Goal: Task Accomplishment & Management: Contribute content

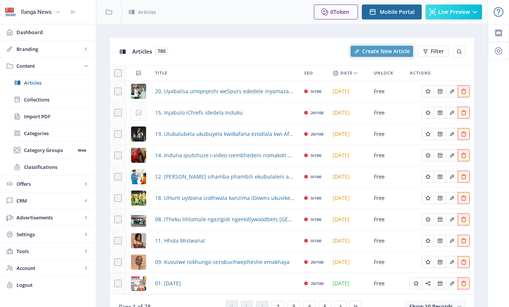
click at [378, 54] on span "Create New Article" at bounding box center [386, 51] width 48 height 6
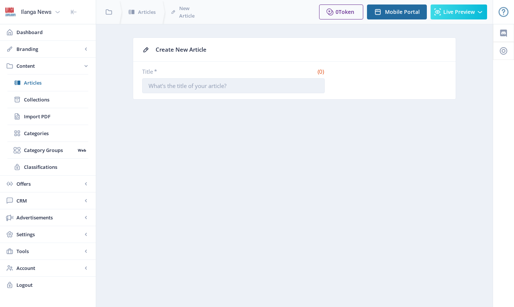
click at [222, 82] on input "Title *" at bounding box center [233, 85] width 183 height 15
type input "10. Woza Nazo Mzala!"
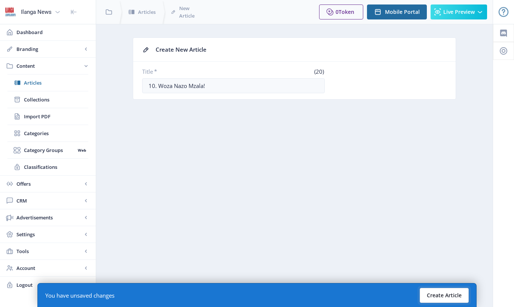
click at [452, 296] on button "Create Article" at bounding box center [444, 295] width 49 height 15
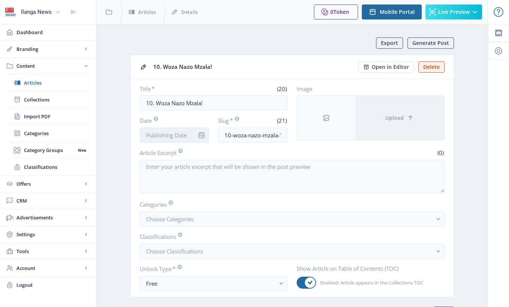
click at [182, 137] on input "Date" at bounding box center [175, 135] width 70 height 15
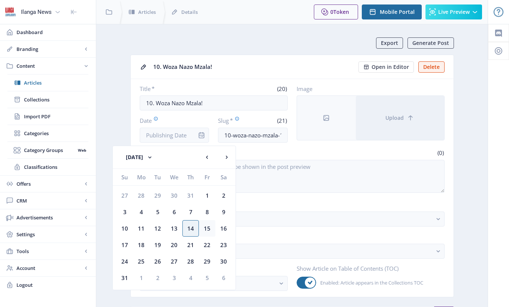
click at [209, 227] on div "15" at bounding box center [207, 228] width 16 height 16
type input "[DATE]"
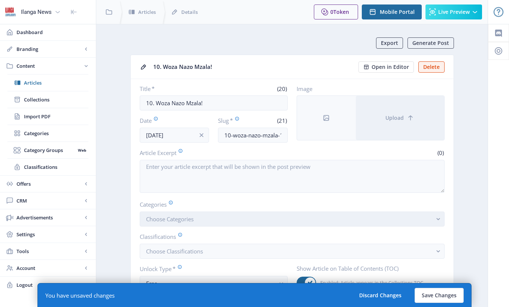
click at [179, 218] on span "Choose Categories" at bounding box center [170, 218] width 48 height 7
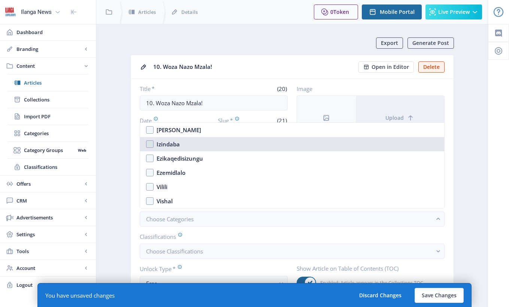
click at [151, 142] on nb-option "Izindaba" at bounding box center [292, 144] width 304 height 14
checkbox input "true"
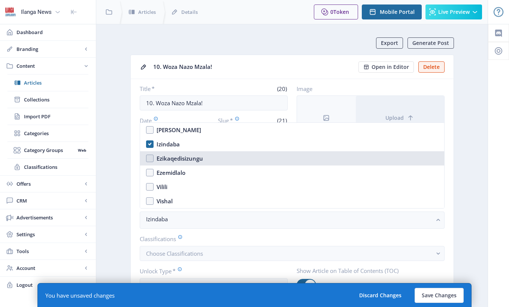
click at [151, 157] on nb-option "Ezikaqedisizungu" at bounding box center [292, 158] width 304 height 14
checkbox input "true"
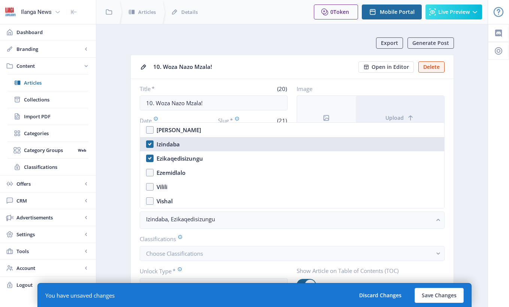
click at [150, 145] on nb-option "Izindaba" at bounding box center [292, 144] width 304 height 14
checkbox input "false"
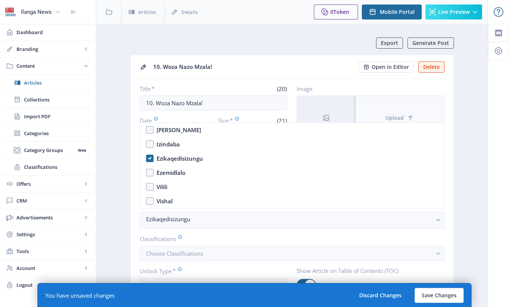
click at [402, 110] on button "Upload" at bounding box center [400, 118] width 88 height 44
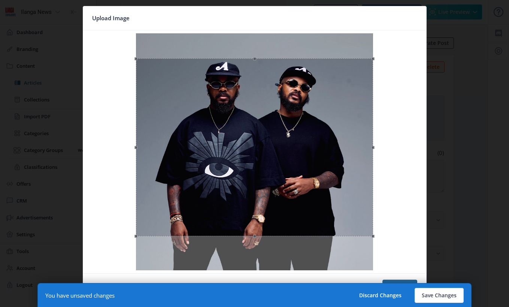
drag, startPoint x: 258, startPoint y: 138, endPoint x: 259, endPoint y: 162, distance: 23.6
click at [259, 162] on div at bounding box center [254, 147] width 237 height 178
click at [408, 280] on button "Confirm" at bounding box center [399, 287] width 35 height 15
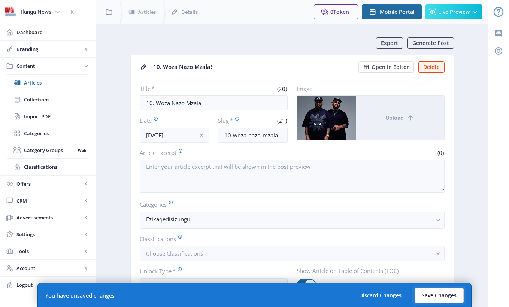
click at [452, 294] on button "Save Changes" at bounding box center [438, 295] width 49 height 15
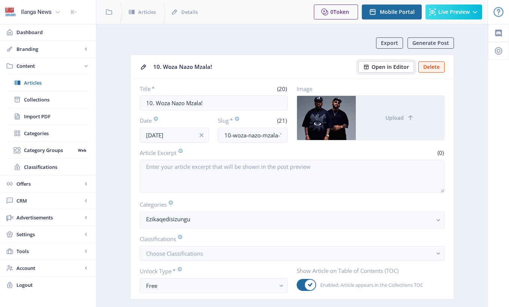
click at [402, 67] on span "Open in Editor" at bounding box center [389, 67] width 37 height 6
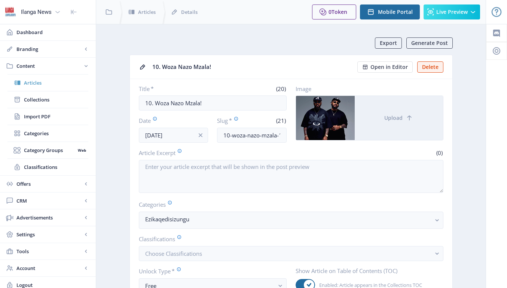
click at [45, 83] on span "Articles" at bounding box center [56, 82] width 64 height 7
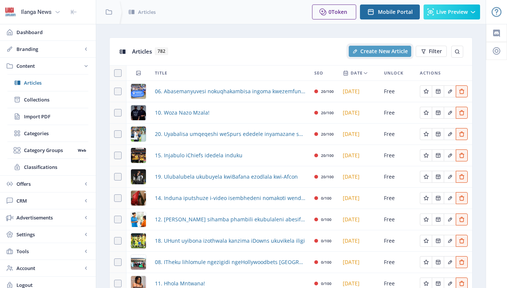
click at [390, 50] on span "Create New Article" at bounding box center [384, 51] width 48 height 6
click at [226, 91] on span "06. Abasemanyuvesi nokuqhakambisa ingoma kwezemfundo" at bounding box center [230, 91] width 150 height 9
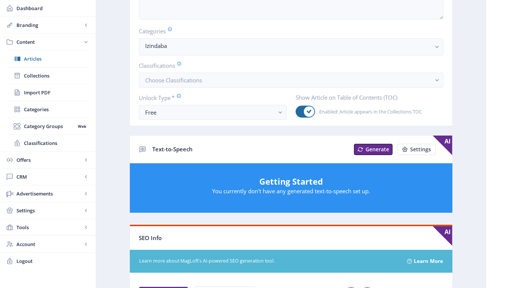
scroll to position [32, 0]
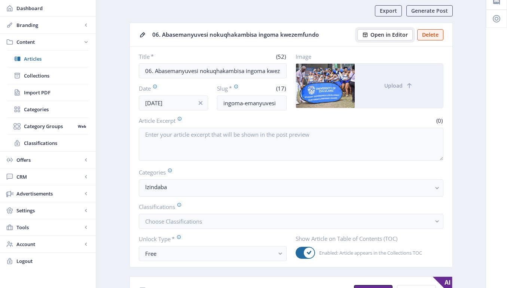
click at [394, 38] on button "Open in Editor" at bounding box center [384, 34] width 55 height 11
click at [31, 61] on span "Articles" at bounding box center [56, 58] width 64 height 7
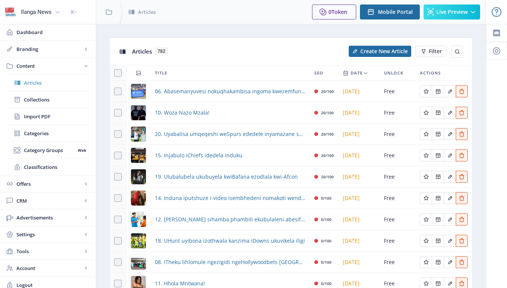
click at [39, 84] on span "Articles" at bounding box center [56, 82] width 64 height 7
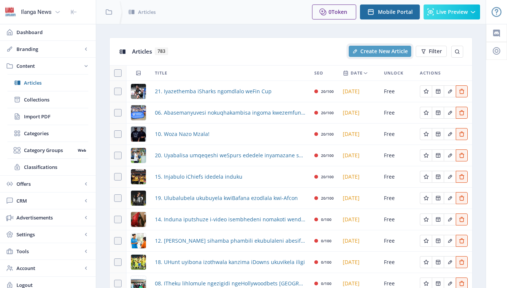
click at [382, 48] on span "Create New Article" at bounding box center [384, 51] width 48 height 6
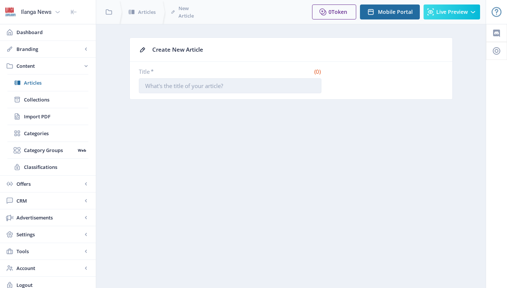
click at [190, 86] on input "Title *" at bounding box center [230, 85] width 183 height 15
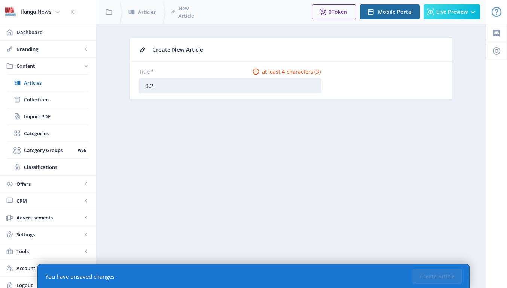
click at [150, 86] on input "0.2" at bounding box center [230, 85] width 183 height 15
click at [153, 85] on input "02" at bounding box center [230, 85] width 183 height 15
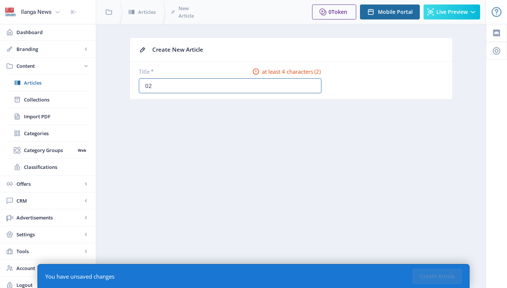
type input "02. Ezifingqiwe"
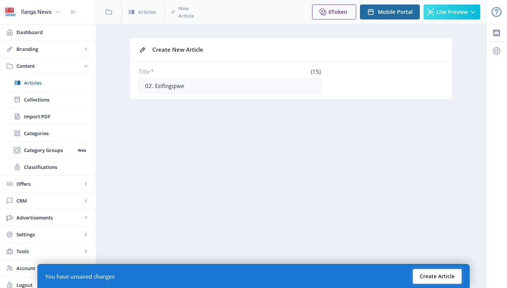
click at [439, 274] on button "Create Article" at bounding box center [437, 276] width 49 height 15
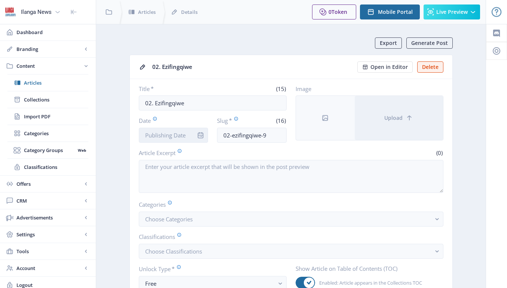
click at [171, 134] on input "Date" at bounding box center [174, 135] width 70 height 15
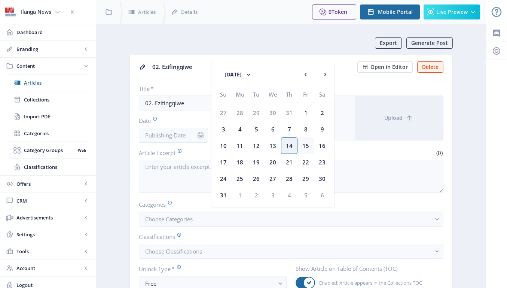
click at [301, 144] on div "15" at bounding box center [306, 145] width 16 height 16
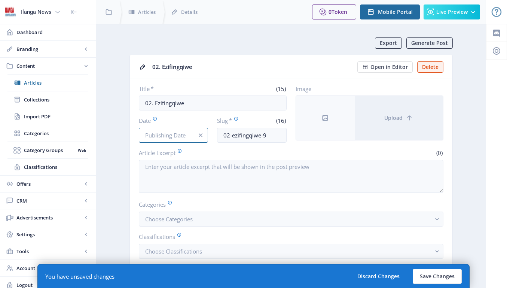
type input "[DATE]"
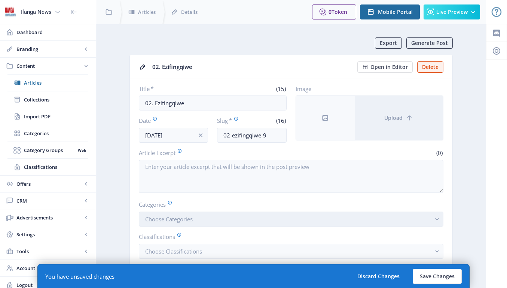
click at [203, 215] on button "Choose Categories" at bounding box center [291, 218] width 305 height 15
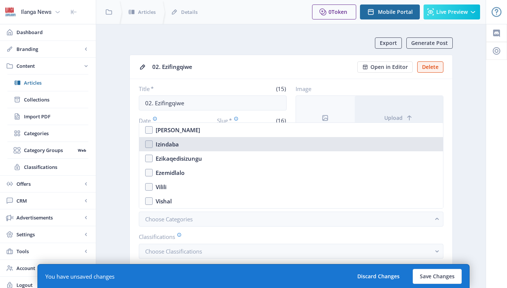
click at [169, 145] on div "Izindaba" at bounding box center [167, 144] width 23 height 9
checkbox input "true"
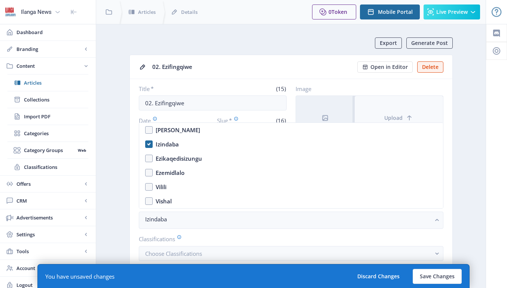
click at [396, 112] on button "Upload" at bounding box center [399, 118] width 88 height 44
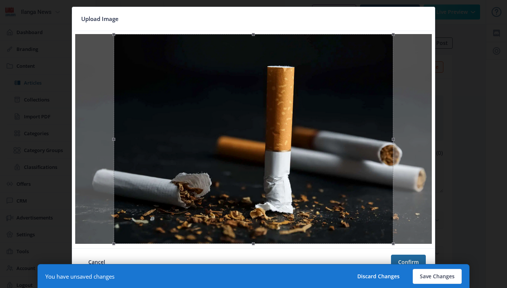
drag, startPoint x: 254, startPoint y: 35, endPoint x: 237, endPoint y: 0, distance: 38.8
click at [237, 0] on div "Upload Image Cancel Confirm" at bounding box center [253, 144] width 507 height 288
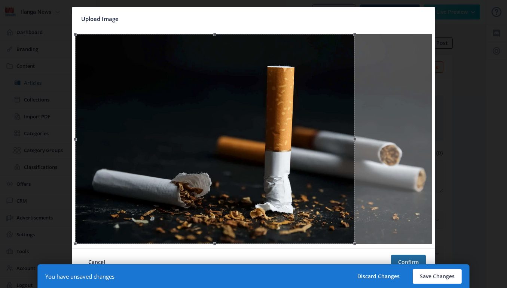
drag, startPoint x: 282, startPoint y: 88, endPoint x: 220, endPoint y: 85, distance: 62.6
click at [220, 85] on div at bounding box center [215, 139] width 280 height 210
click at [414, 260] on button "Confirm" at bounding box center [408, 261] width 35 height 15
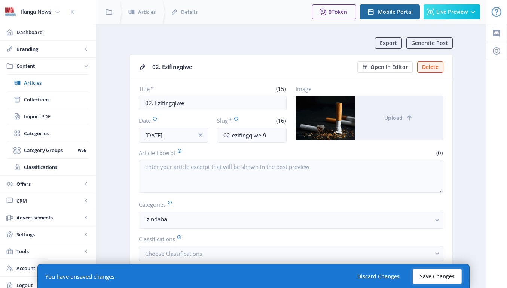
click at [443, 275] on button "Save Changes" at bounding box center [437, 276] width 49 height 15
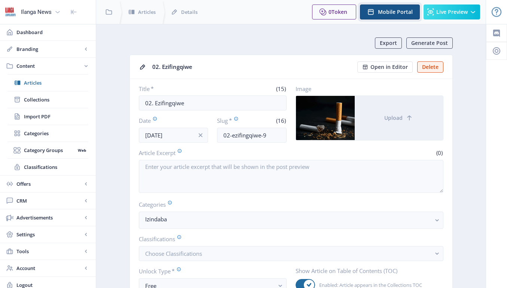
drag, startPoint x: 399, startPoint y: 15, endPoint x: 365, endPoint y: 35, distance: 39.4
click at [385, 69] on span "Open in Editor" at bounding box center [389, 67] width 37 height 6
